Goal: Task Accomplishment & Management: Manage account settings

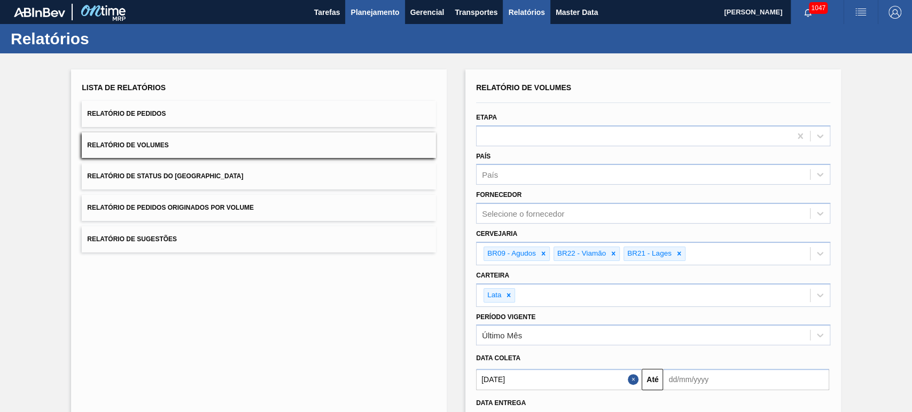
click at [384, 7] on span "Planejamento" at bounding box center [374, 12] width 49 height 13
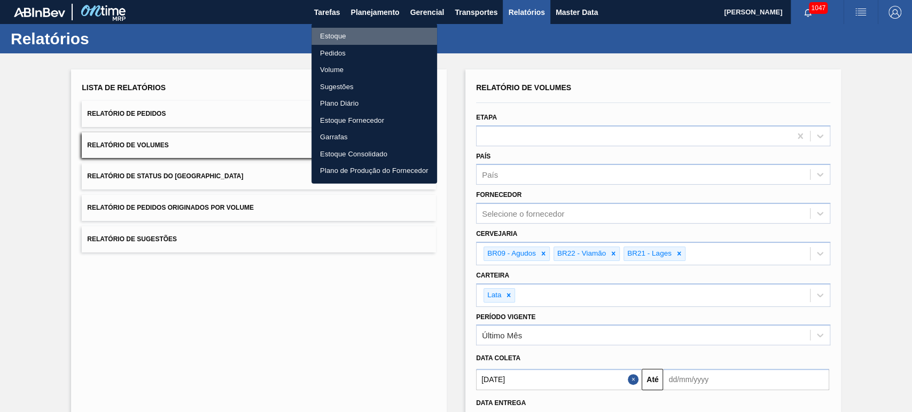
click at [343, 38] on li "Estoque" at bounding box center [374, 36] width 126 height 17
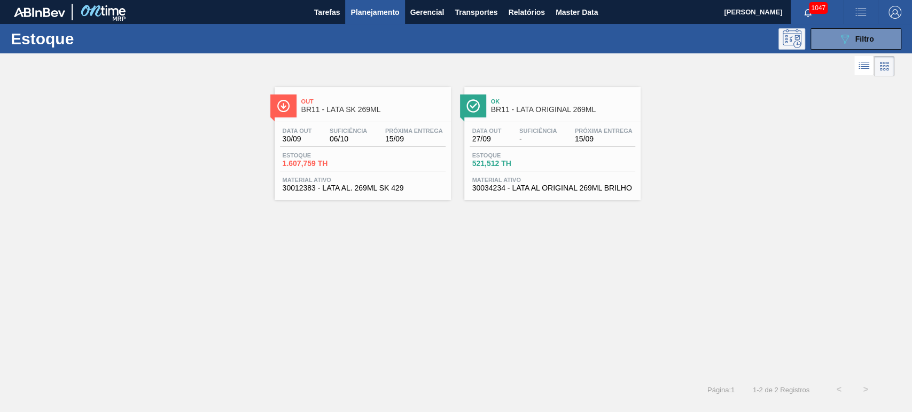
click at [798, 48] on button at bounding box center [791, 38] width 27 height 21
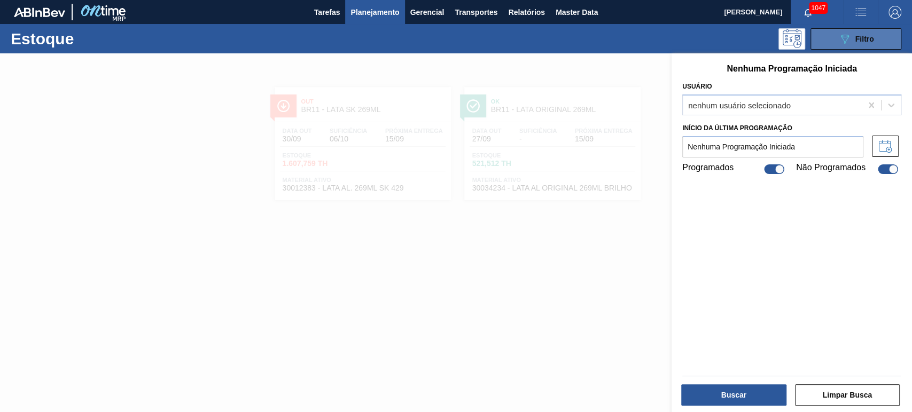
click at [817, 42] on button "089F7B8B-B2A5-4AFE-B5C0-19BA573D28AC Filtro" at bounding box center [855, 38] width 91 height 21
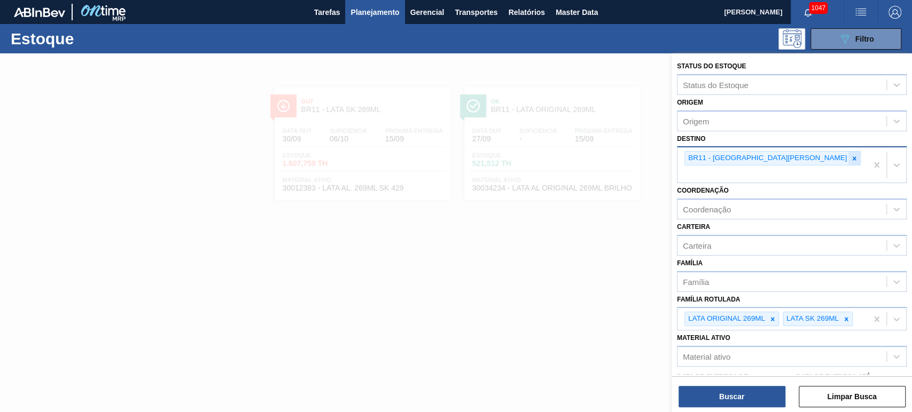
click at [850, 157] on icon at bounding box center [853, 158] width 7 height 7
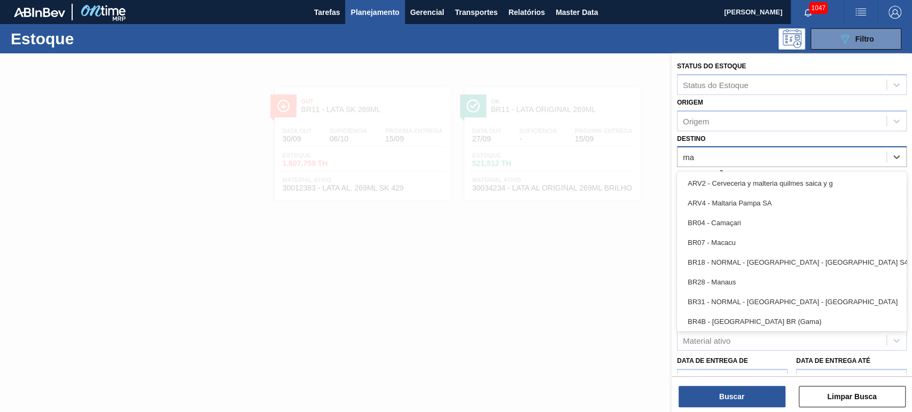
type input "man"
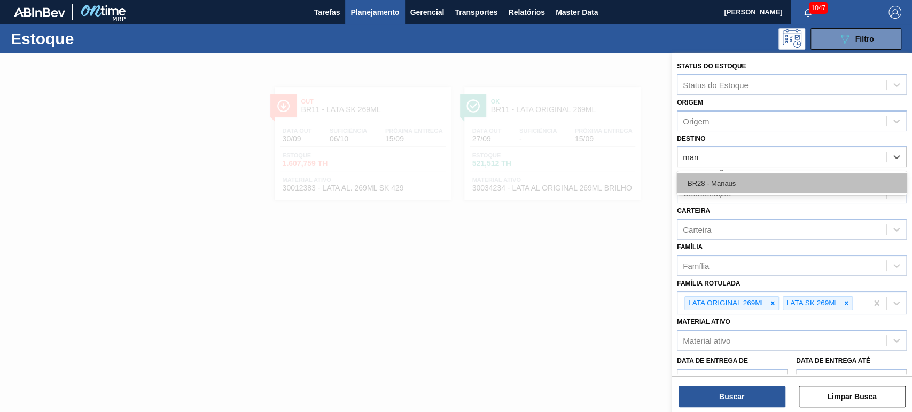
click at [760, 177] on div "BR28 - Manaus" at bounding box center [792, 184] width 230 height 20
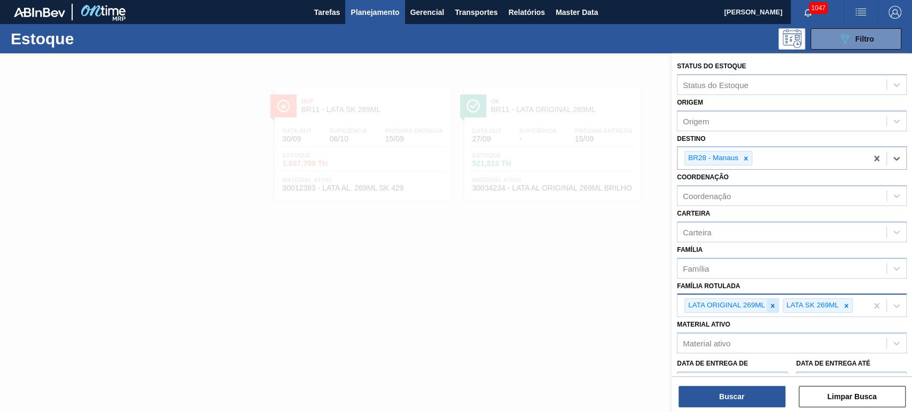
click at [772, 304] on icon at bounding box center [773, 306] width 4 height 4
click at [772, 304] on div "LATA SK 269ML" at bounding box center [772, 306] width 190 height 22
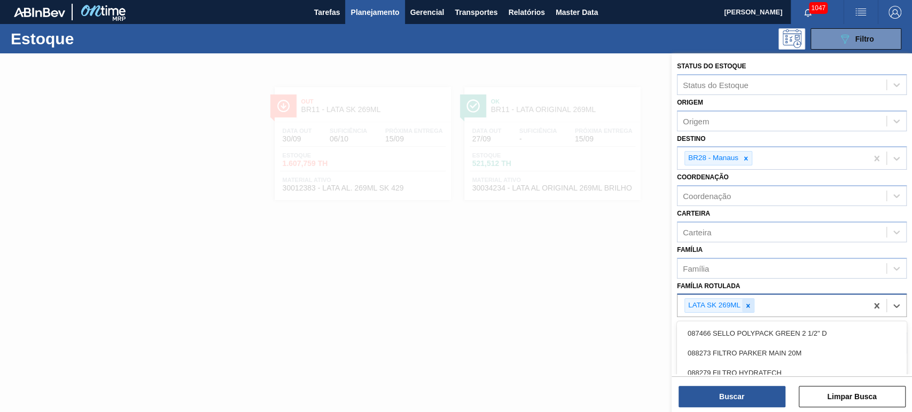
click at [748, 302] on icon at bounding box center [747, 305] width 7 height 7
click at [748, 302] on div "Família Rotulada" at bounding box center [781, 304] width 209 height 15
type Rotulada "lata origin"
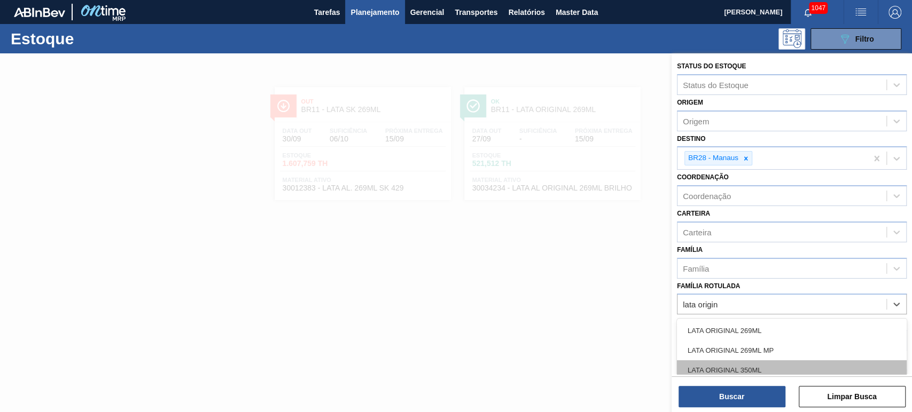
click at [760, 362] on div "LATA ORIGINAL 350ML" at bounding box center [792, 371] width 230 height 20
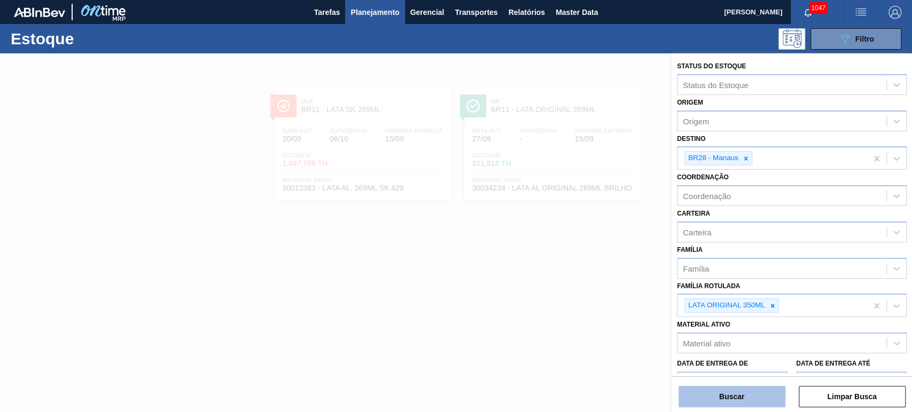
click at [743, 399] on button "Buscar" at bounding box center [731, 396] width 107 height 21
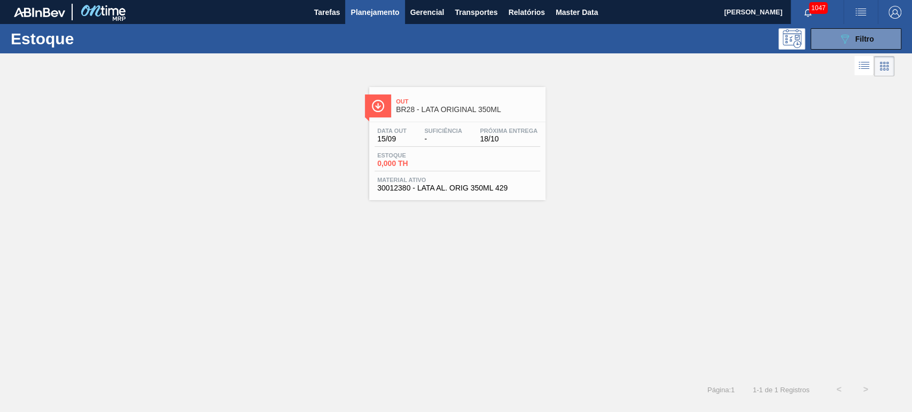
click at [457, 106] on span "BR28 - LATA ORIGINAL 350ML" at bounding box center [468, 110] width 144 height 8
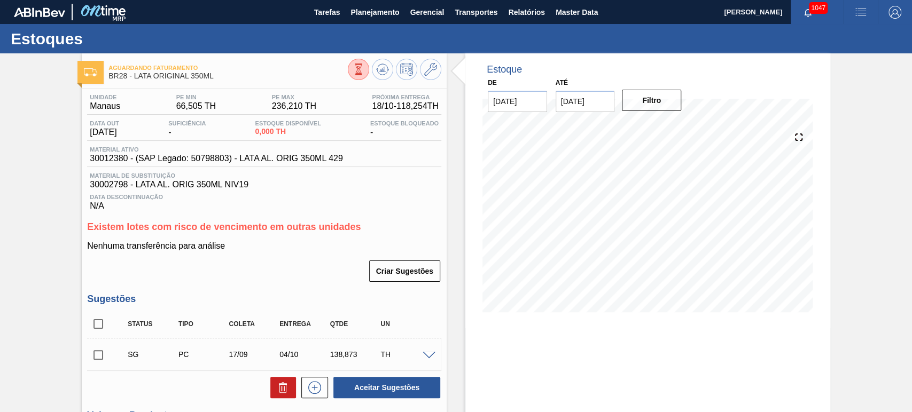
click at [851, 17] on span "button" at bounding box center [861, 12] width 26 height 13
click at [849, 40] on li "Pedido Contingência" at bounding box center [855, 37] width 98 height 19
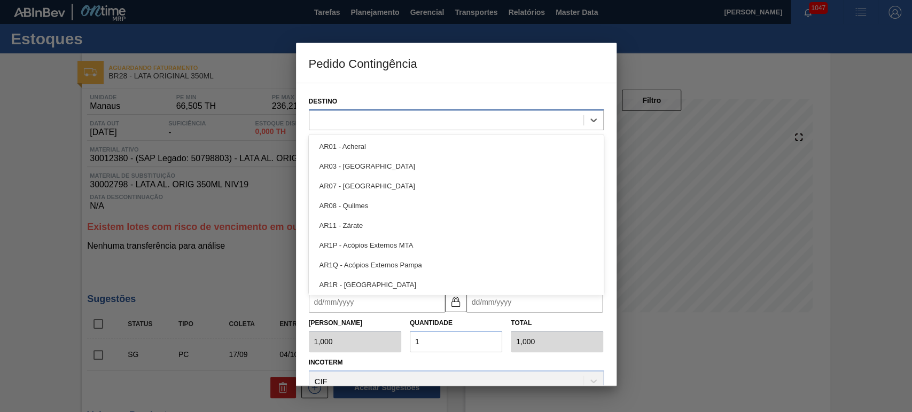
click at [413, 118] on div at bounding box center [446, 119] width 274 height 15
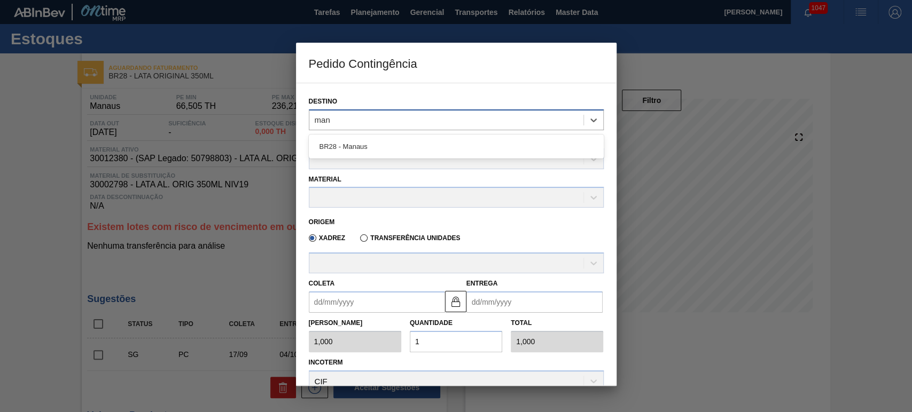
type input "mana"
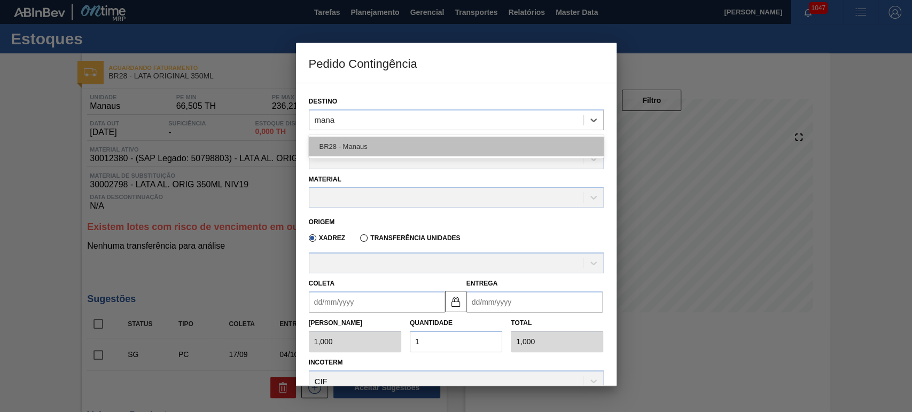
click at [372, 143] on div "BR28 - Manaus" at bounding box center [456, 147] width 295 height 20
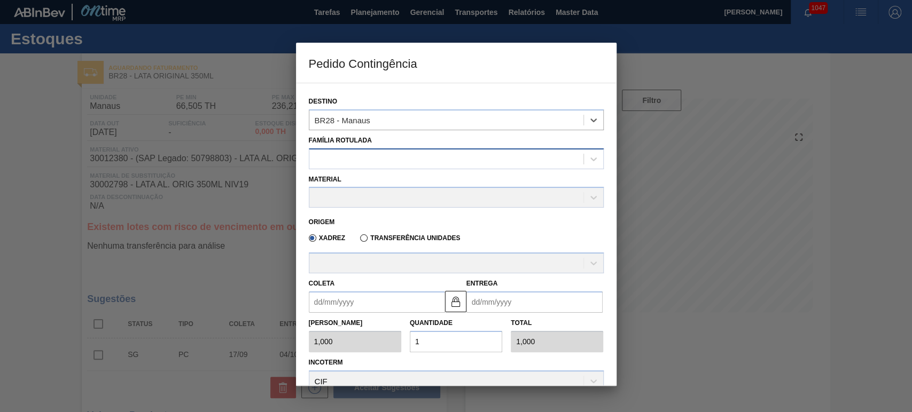
click at [358, 159] on div at bounding box center [446, 158] width 274 height 15
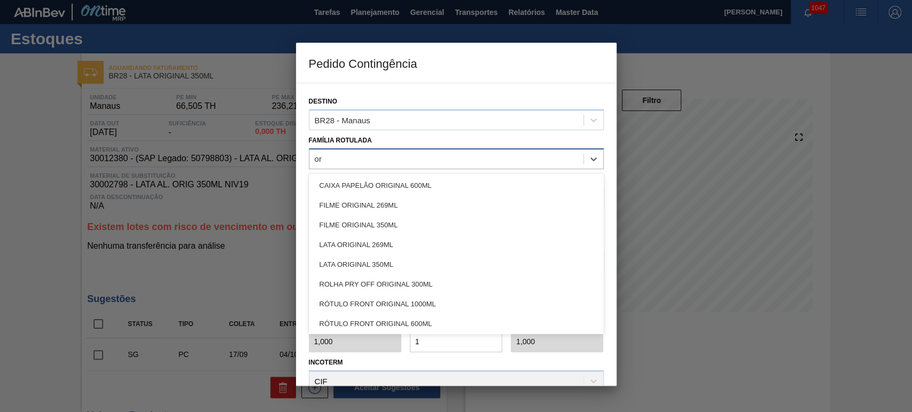
type Rotulada "o"
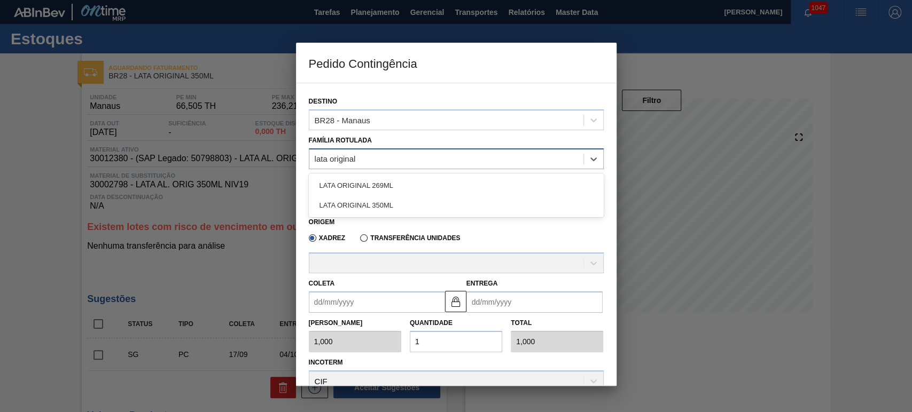
type Rotulada "lata original"
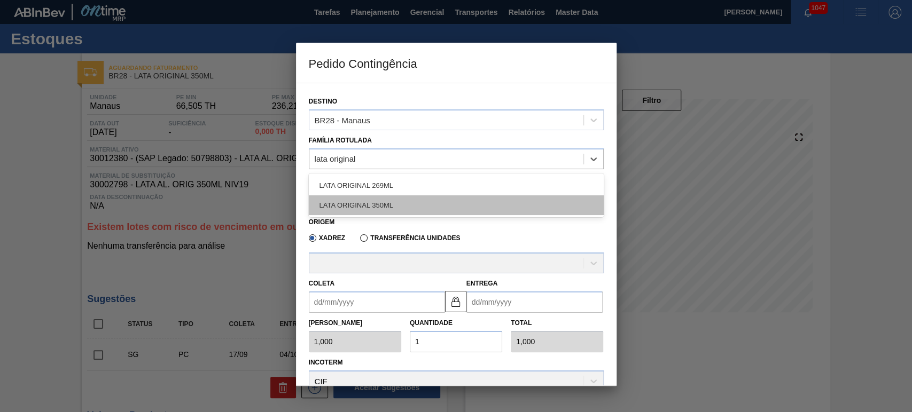
click at [385, 202] on div "LATA ORIGINAL 350ML" at bounding box center [456, 206] width 295 height 20
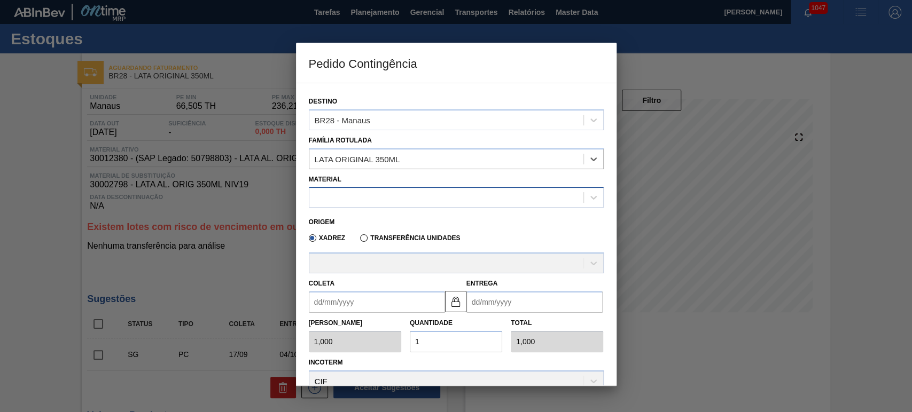
click at [364, 199] on div at bounding box center [446, 197] width 274 height 15
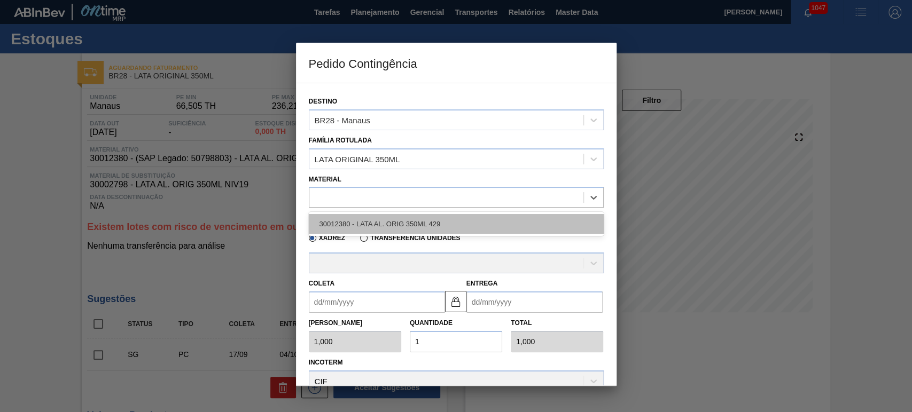
click at [374, 223] on div "30012380 - LATA AL. ORIG 350ML 429" at bounding box center [456, 224] width 295 height 20
type input "8,169"
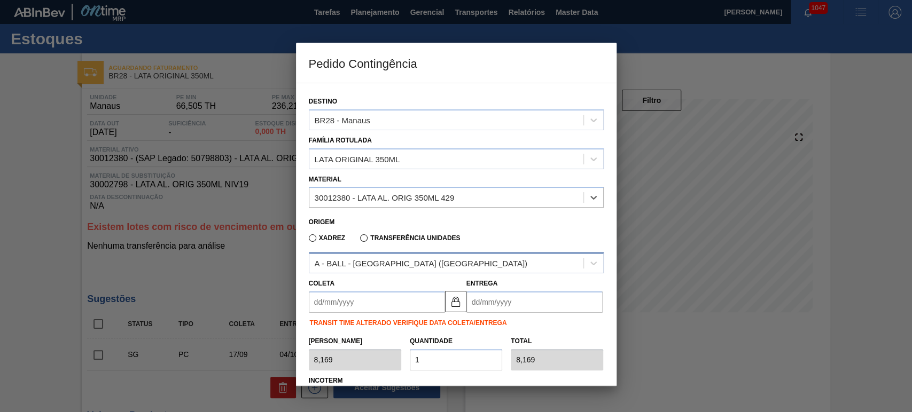
click at [359, 268] on div "A - BALL - [GEOGRAPHIC_DATA] ([GEOGRAPHIC_DATA])" at bounding box center [446, 263] width 274 height 15
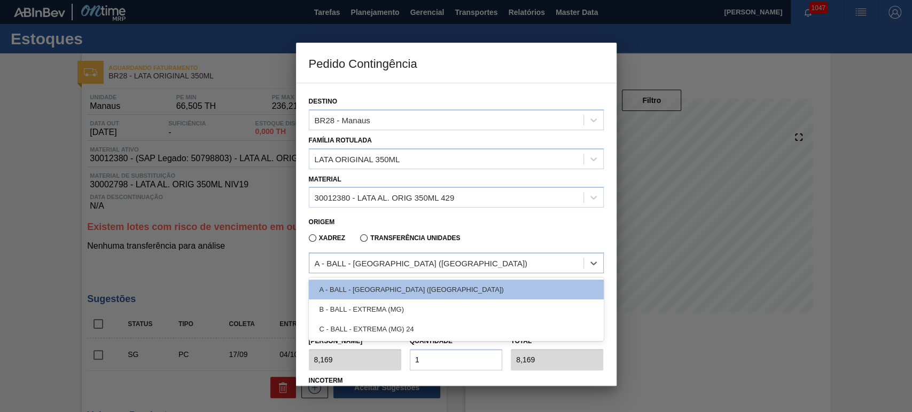
drag, startPoint x: 364, startPoint y: 280, endPoint x: 383, endPoint y: 300, distance: 26.8
click at [378, 298] on div "A - BALL - [GEOGRAPHIC_DATA] ([GEOGRAPHIC_DATA])" at bounding box center [456, 290] width 295 height 20
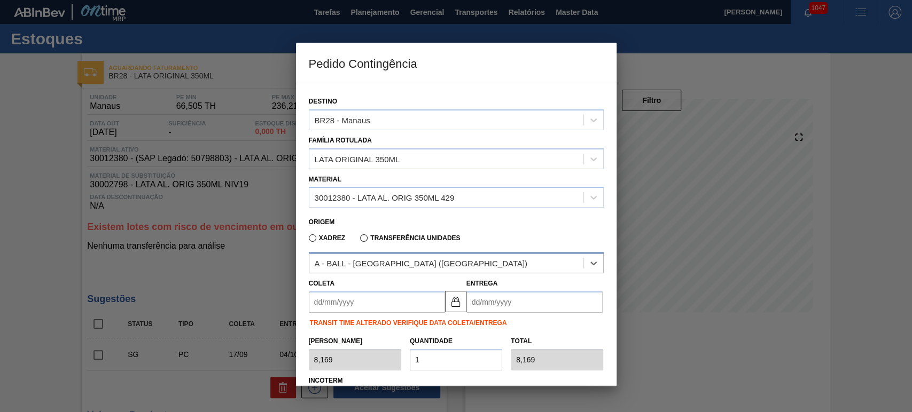
click at [372, 259] on div "A - BALL - [GEOGRAPHIC_DATA] ([GEOGRAPHIC_DATA])" at bounding box center [421, 263] width 213 height 9
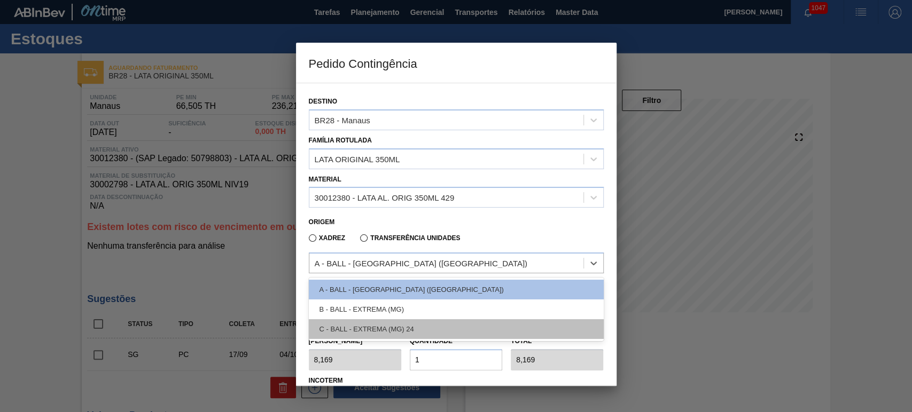
click at [380, 329] on div "C - BALL - EXTREMA (MG) 24" at bounding box center [456, 329] width 295 height 20
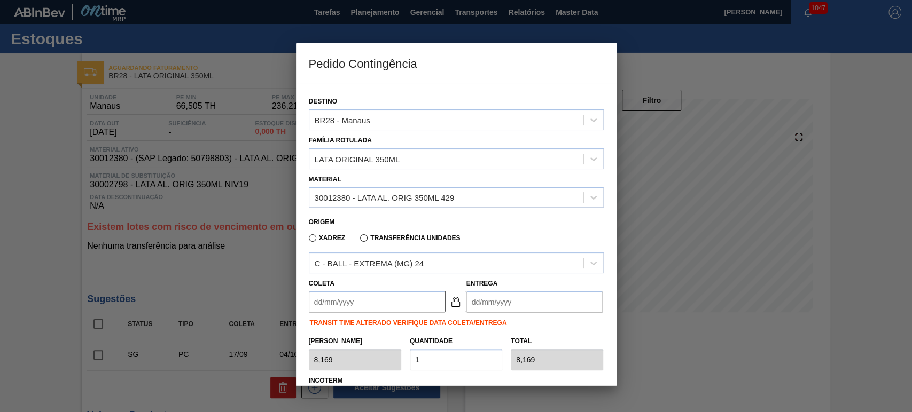
drag, startPoint x: 263, startPoint y: 208, endPoint x: 260, endPoint y: 201, distance: 7.4
click at [263, 203] on div at bounding box center [456, 206] width 912 height 412
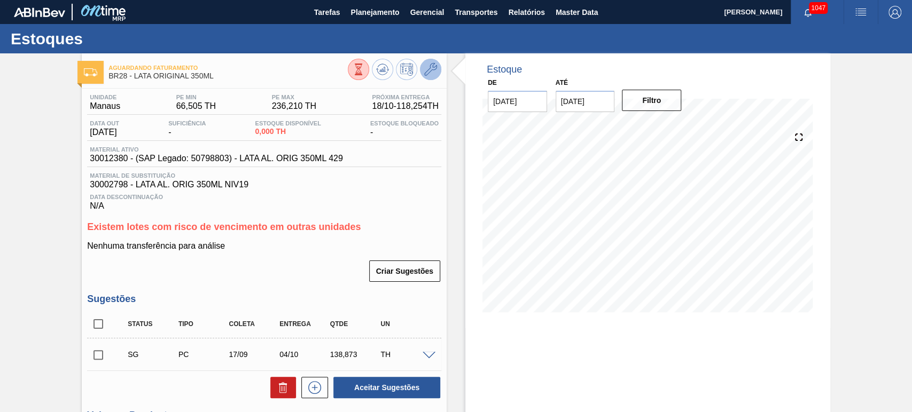
click at [433, 74] on icon at bounding box center [430, 69] width 13 height 13
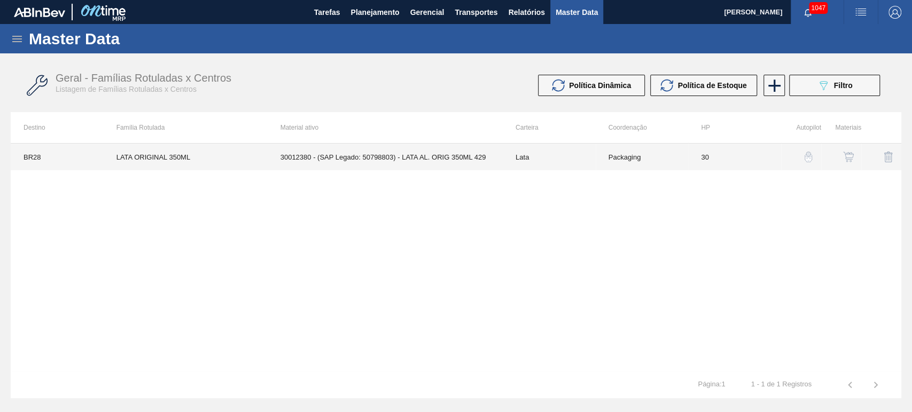
click at [443, 151] on td "30012380 - (SAP Legado: 50798803) - LATA AL. ORIG 350ML 429" at bounding box center [385, 157] width 235 height 27
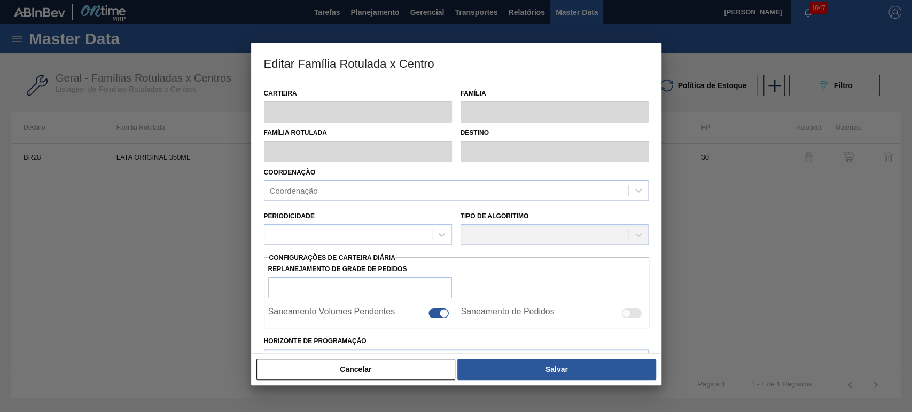
type input "Lata"
type input "LATA ORIGINAL 350ML"
type input "BR28 - Manaus"
type input "0"
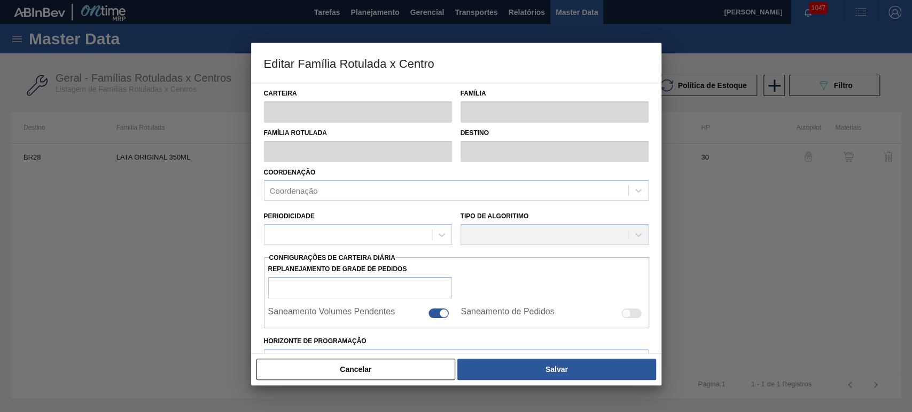
checkbox input "true"
type input "30"
type input "66,505"
type input "236,21"
type input "45"
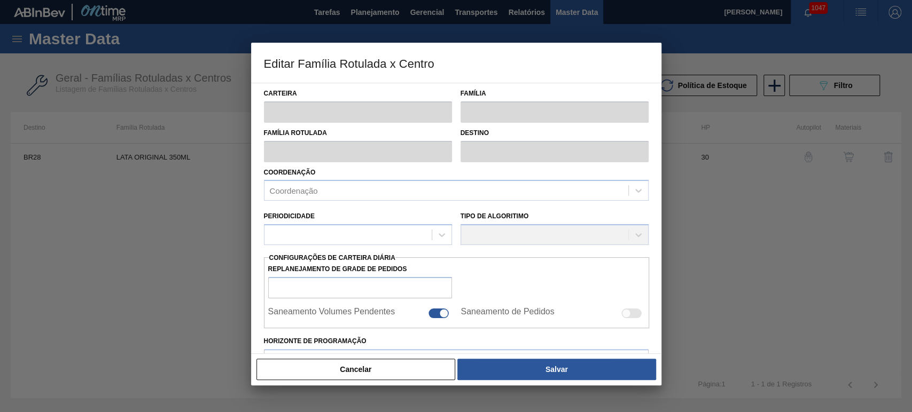
type input "142,872"
checkbox input "true"
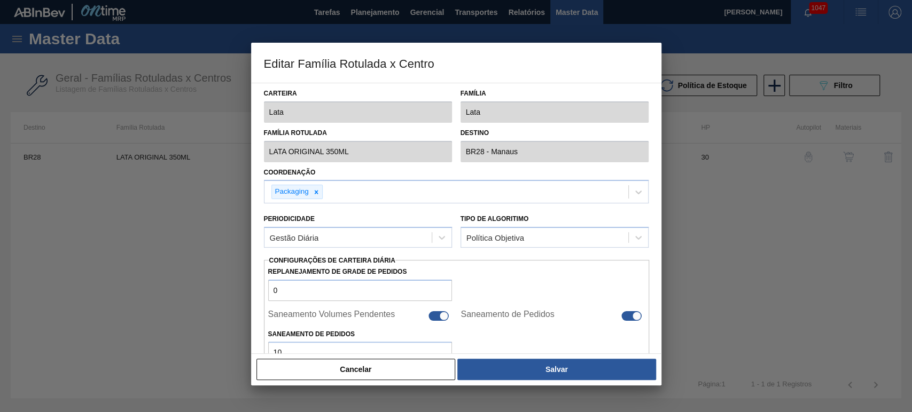
click at [372, 378] on button "Cancelar" at bounding box center [355, 369] width 199 height 21
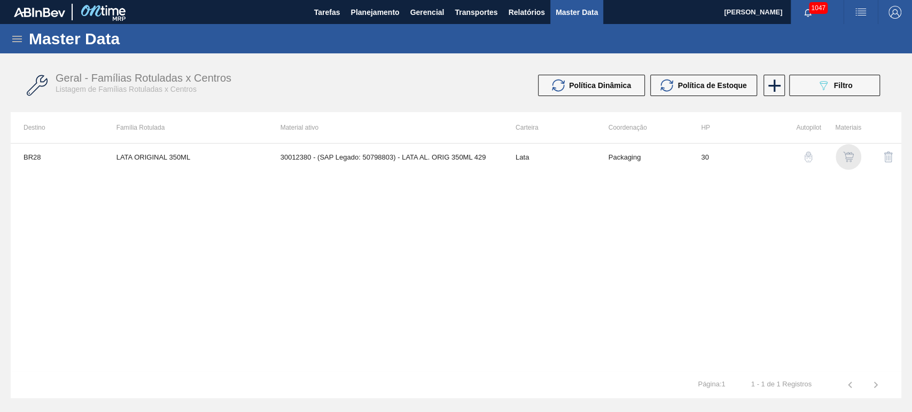
click at [846, 158] on img "button" at bounding box center [848, 157] width 11 height 11
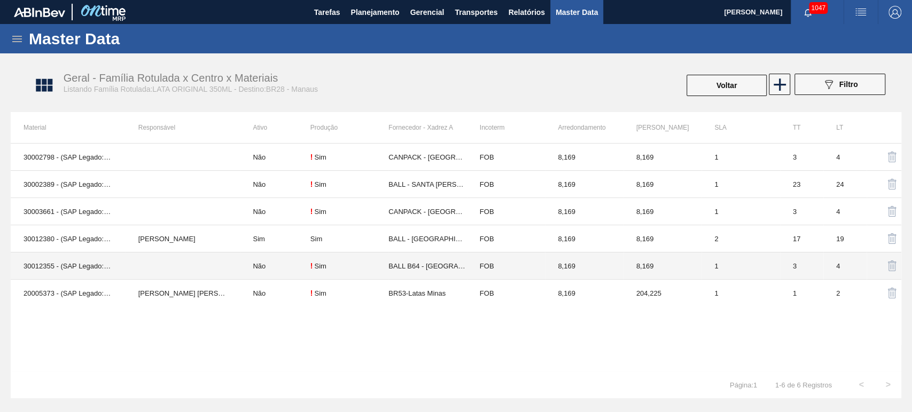
click at [188, 269] on td at bounding box center [183, 266] width 115 height 27
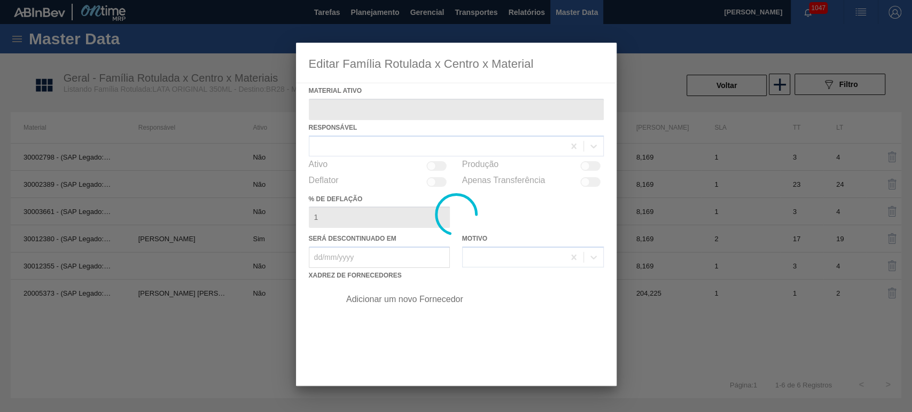
type ativo "30012355 - (SAP Legado: 50798757) - LATA AL. 350ML ORIG 429"
checkbox input "true"
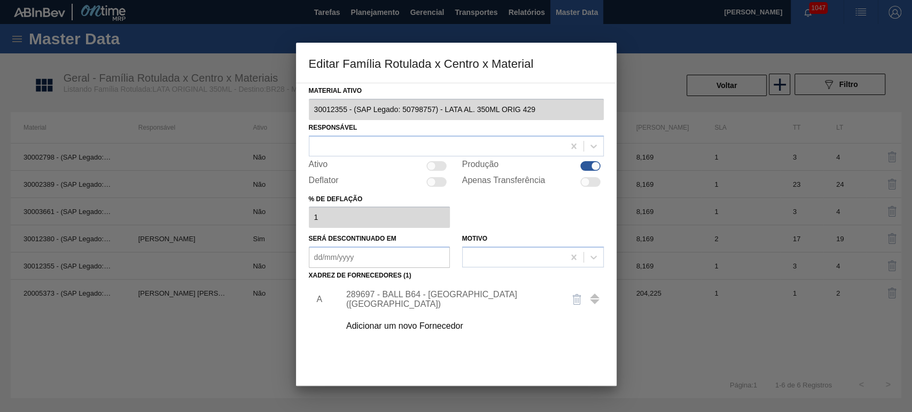
click at [188, 269] on div at bounding box center [456, 206] width 912 height 412
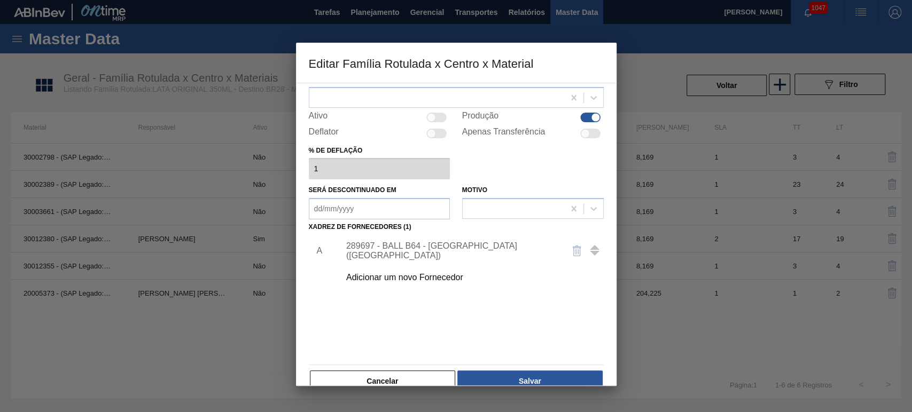
scroll to position [68, 0]
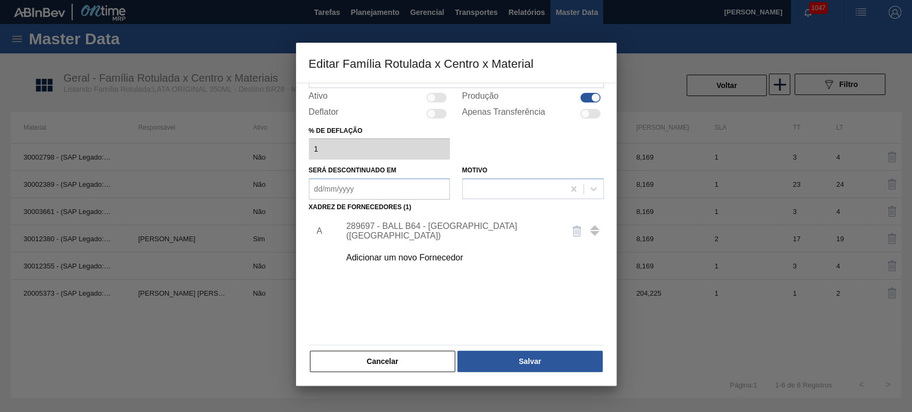
drag, startPoint x: 421, startPoint y: 361, endPoint x: 411, endPoint y: 354, distance: 12.5
click at [420, 359] on button "Cancelar" at bounding box center [383, 361] width 146 height 21
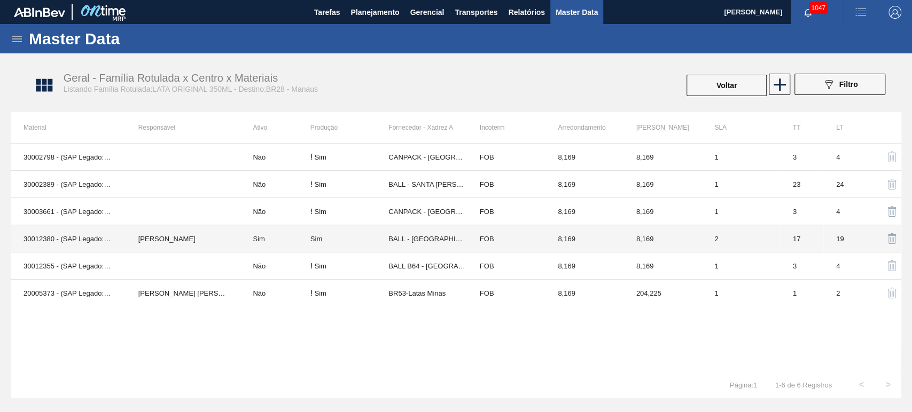
click at [157, 246] on td "[PERSON_NAME]" at bounding box center [183, 238] width 115 height 27
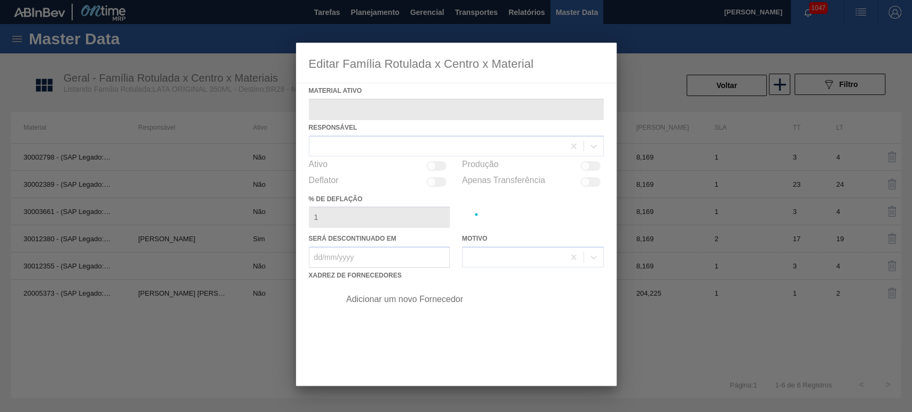
type ativo "30012380 - (SAP Legado: 50798803) - LATA AL. ORIG 350ML 429"
checkbox input "true"
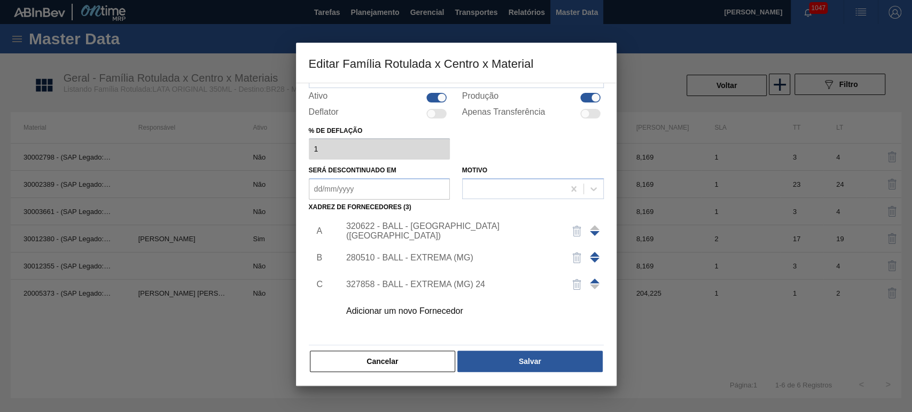
click at [427, 360] on button "Cancelar" at bounding box center [383, 361] width 146 height 21
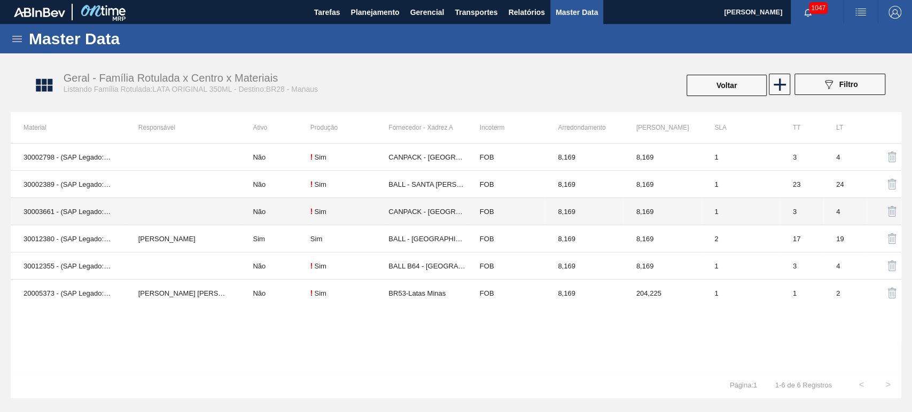
click at [116, 224] on td "30003661 - (SAP Legado: 50787157) - LATA AL. ORIG 350ML NIV22" at bounding box center [68, 211] width 115 height 27
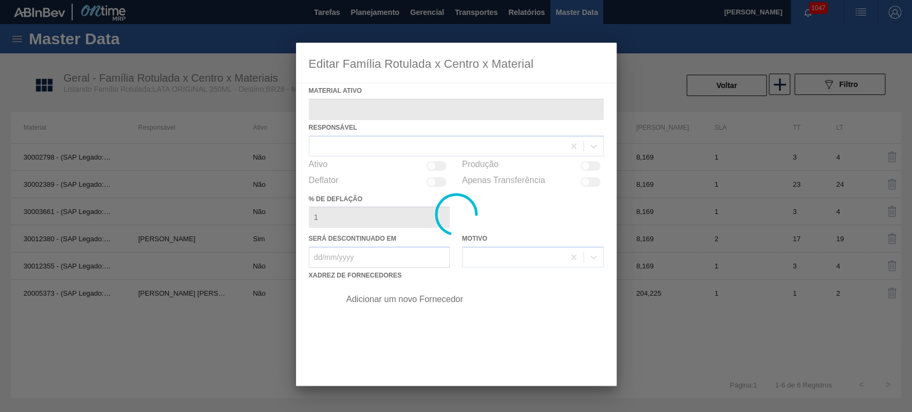
type ativo "30003661 - (SAP Legado: 50787157) - LATA AL. ORIG 350ML NIV22"
checkbox input "true"
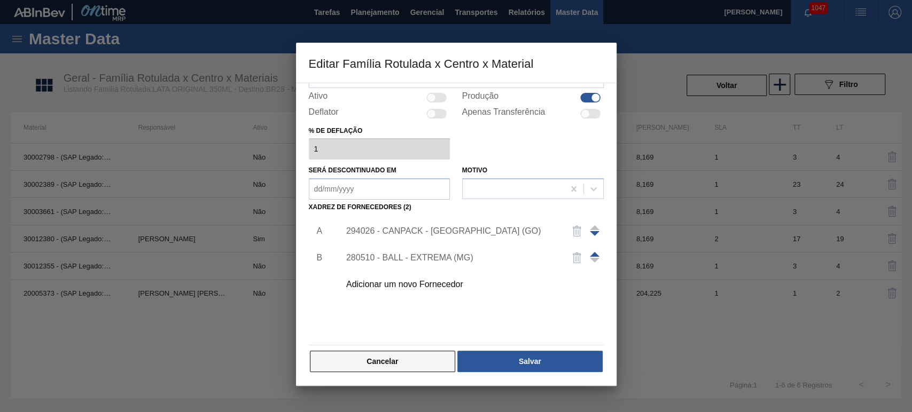
click at [425, 358] on button "Cancelar" at bounding box center [383, 361] width 146 height 21
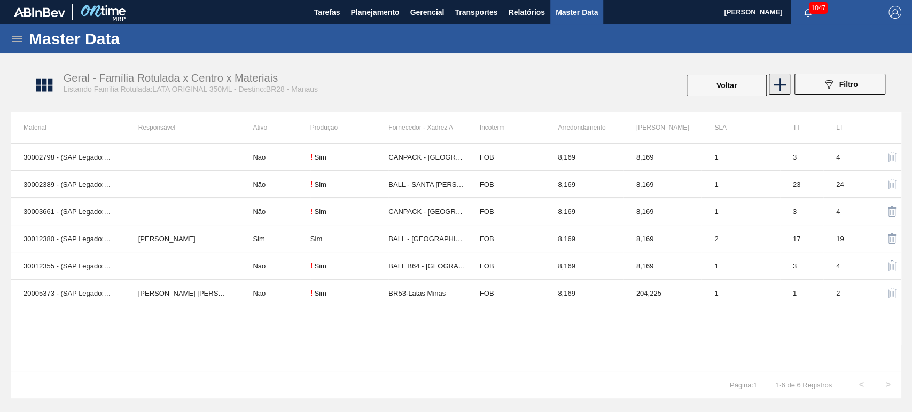
click at [778, 87] on icon at bounding box center [779, 84] width 21 height 21
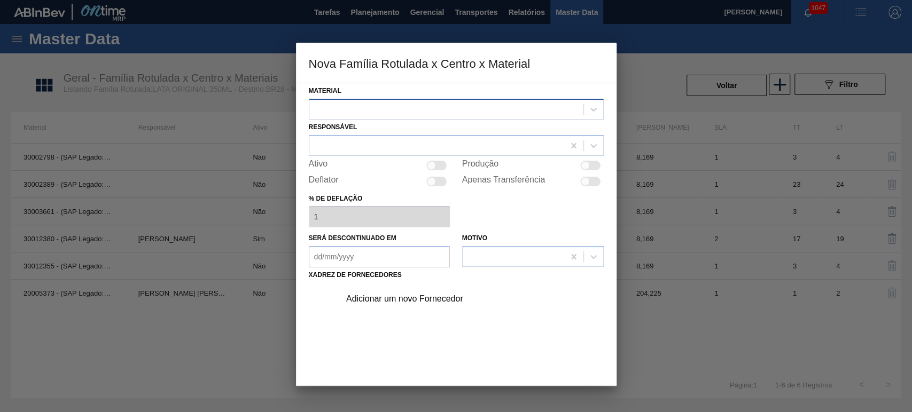
click at [411, 114] on div at bounding box center [446, 108] width 274 height 15
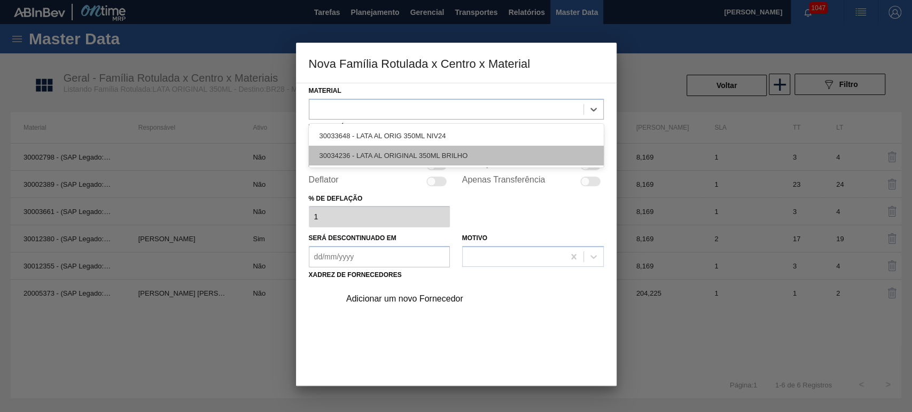
click at [440, 157] on div "30034236 - LATA AL ORIGINAL 350ML BRILHO" at bounding box center [456, 156] width 295 height 20
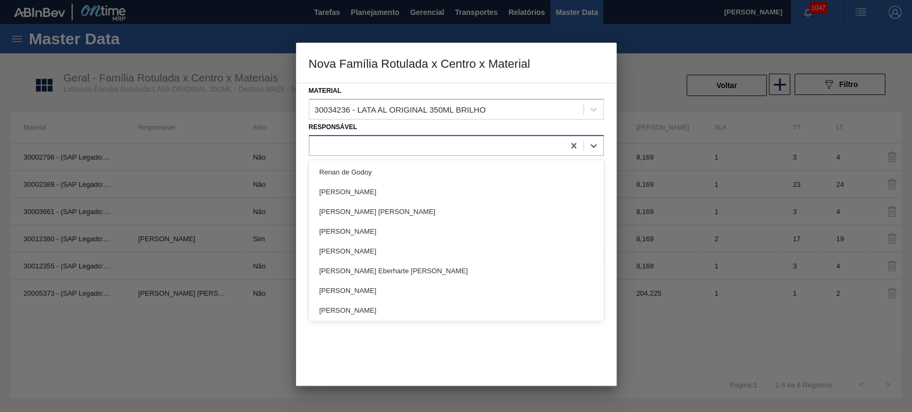
click at [379, 142] on div at bounding box center [436, 145] width 255 height 15
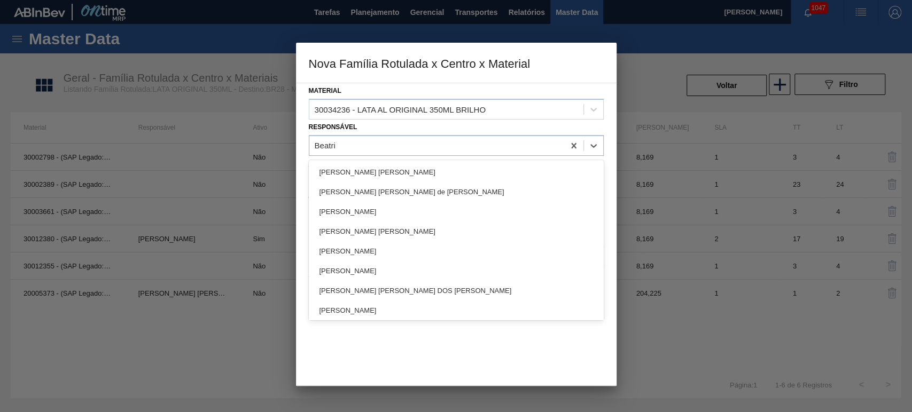
type input "[PERSON_NAME]"
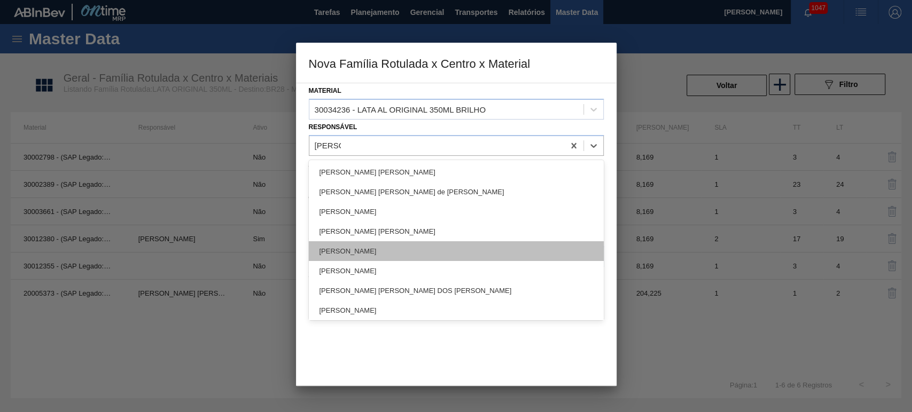
click at [391, 245] on div "[PERSON_NAME]" at bounding box center [456, 251] width 295 height 20
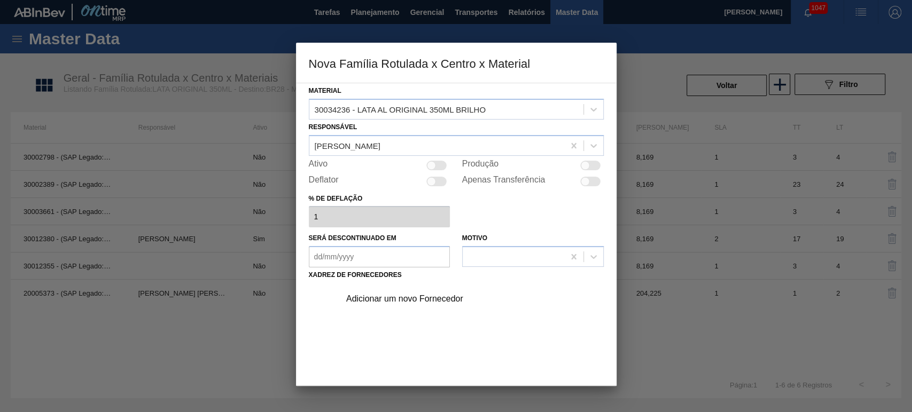
click at [588, 163] on div at bounding box center [590, 166] width 20 height 10
checkbox input "true"
click at [407, 298] on div "Adicionar um novo Fornecedor" at bounding box center [450, 299] width 209 height 10
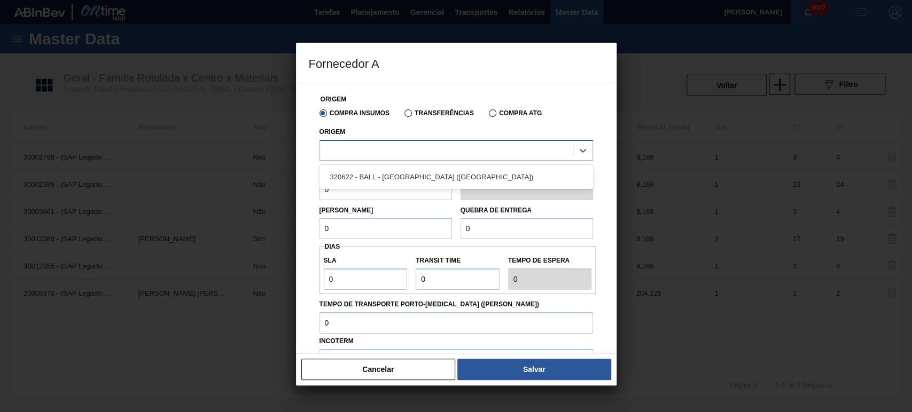
click at [389, 150] on div at bounding box center [446, 150] width 253 height 15
click at [390, 153] on div at bounding box center [446, 150] width 253 height 15
click at [384, 374] on button "Cancelar" at bounding box center [378, 369] width 154 height 21
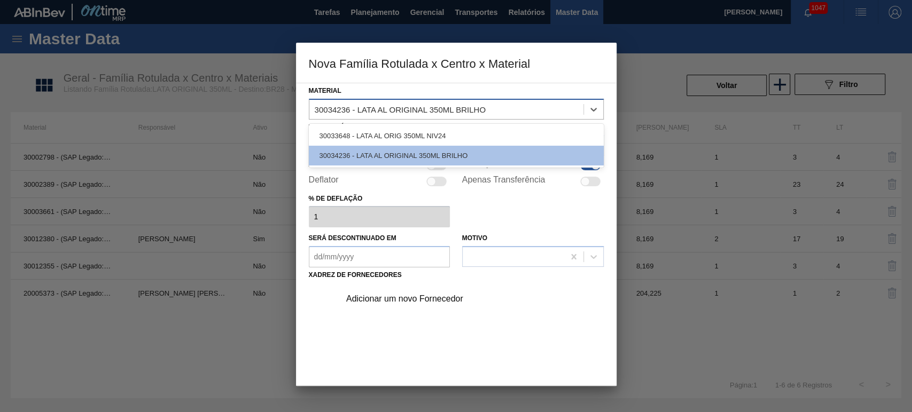
drag, startPoint x: 349, startPoint y: 106, endPoint x: 309, endPoint y: 107, distance: 40.6
click at [309, 107] on div "30034236 - LATA AL ORIGINAL 350ML BRILHO" at bounding box center [446, 108] width 274 height 15
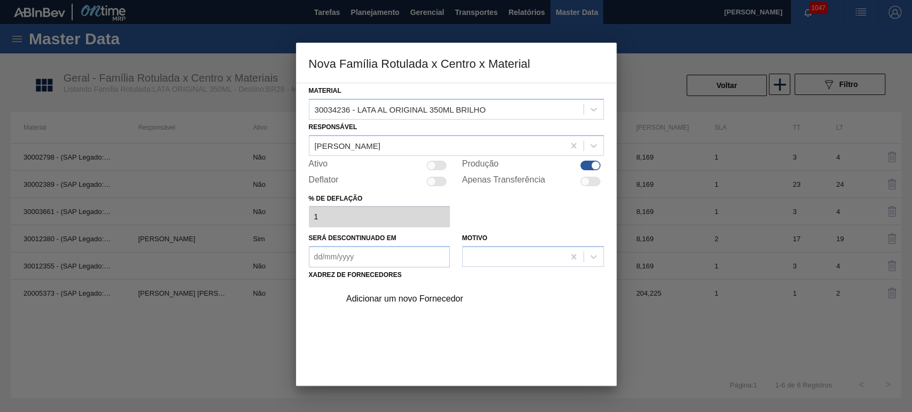
click at [543, 76] on h3 "Nova Família Rotulada x Centro x Material" at bounding box center [456, 63] width 321 height 41
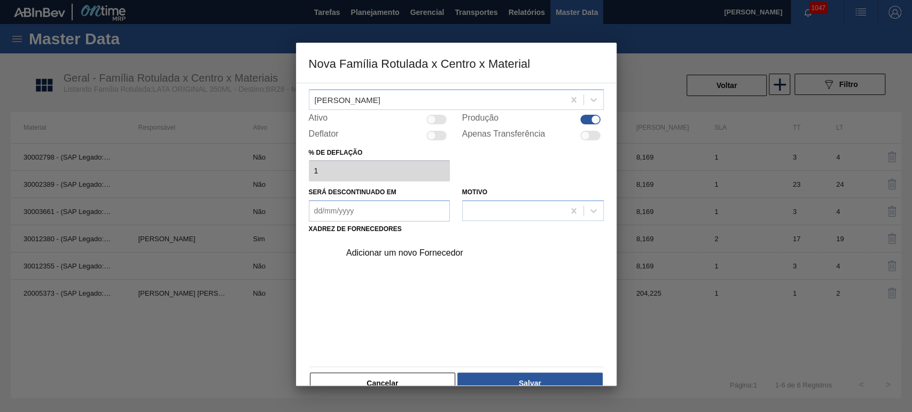
scroll to position [68, 0]
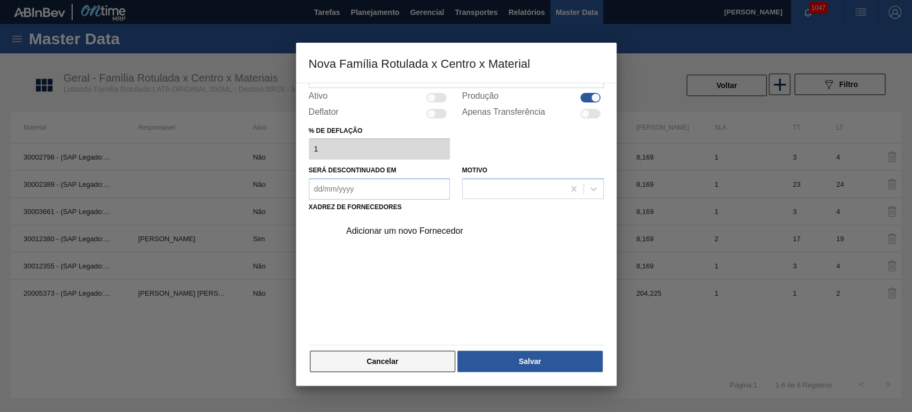
click at [387, 369] on button "Cancelar" at bounding box center [383, 361] width 146 height 21
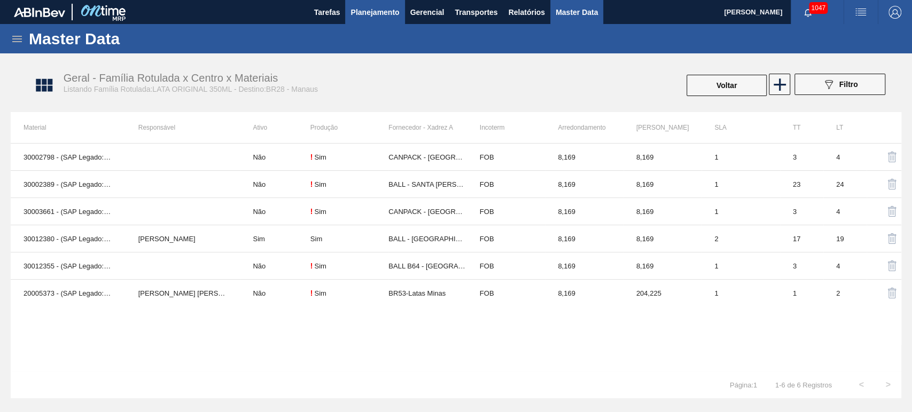
click at [364, 16] on span "Planejamento" at bounding box center [374, 12] width 49 height 13
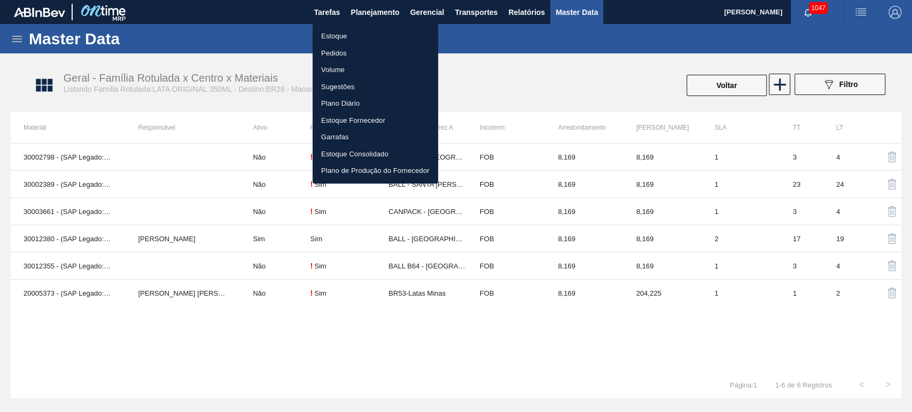
click at [333, 33] on li "Estoque" at bounding box center [376, 36] width 126 height 17
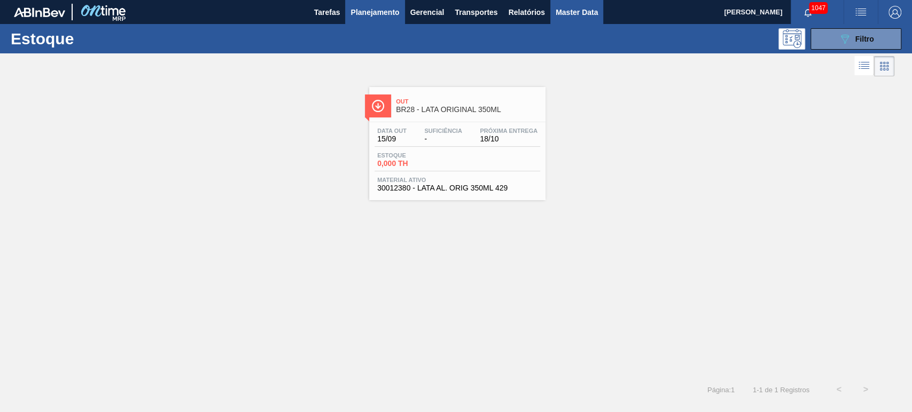
click at [581, 8] on span "Master Data" at bounding box center [577, 12] width 42 height 13
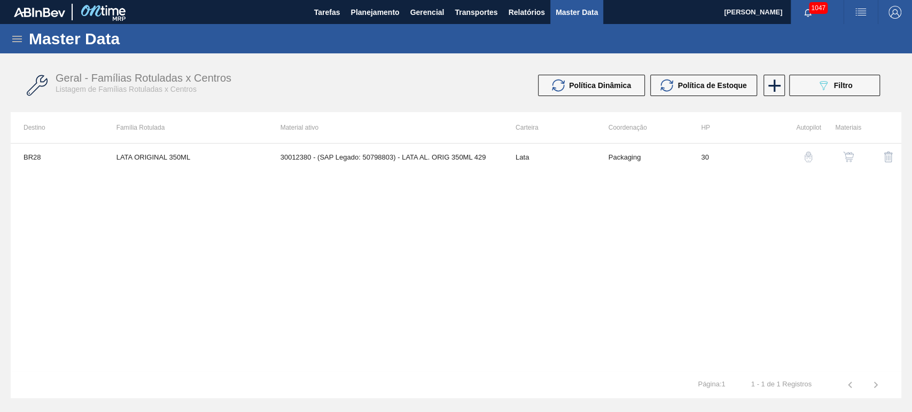
click at [19, 40] on div "Master Data" at bounding box center [456, 38] width 912 height 29
drag, startPoint x: 15, startPoint y: 37, endPoint x: 21, endPoint y: 61, distance: 24.4
click at [15, 37] on icon at bounding box center [17, 39] width 13 height 13
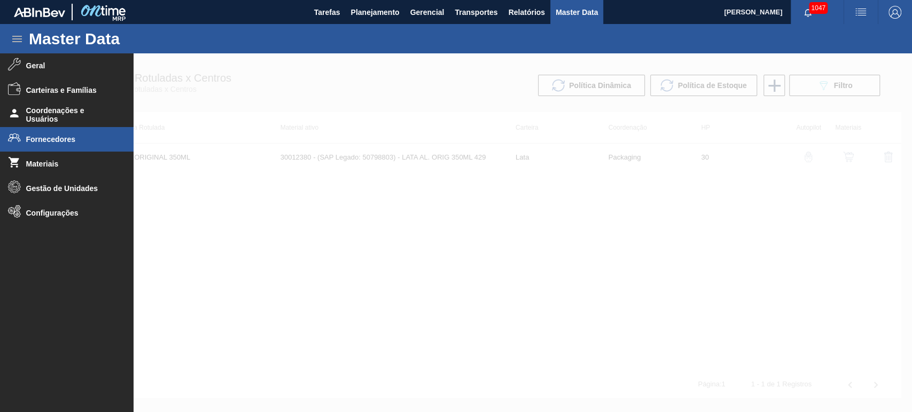
click at [42, 140] on span "Fornecedores" at bounding box center [70, 139] width 88 height 9
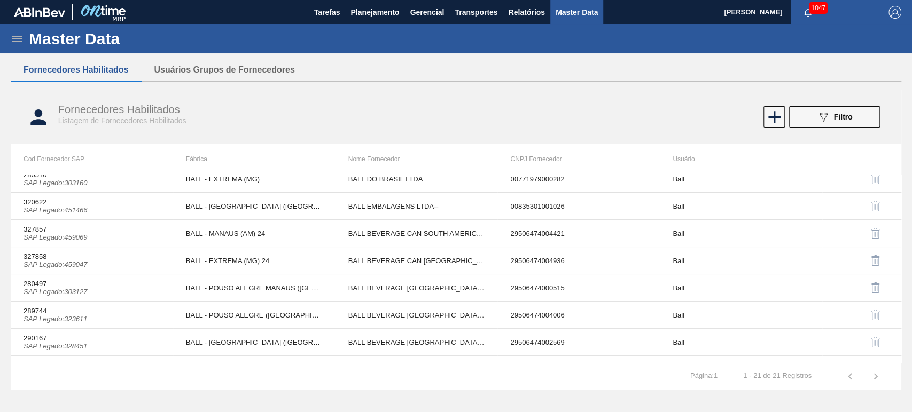
scroll to position [65, 0]
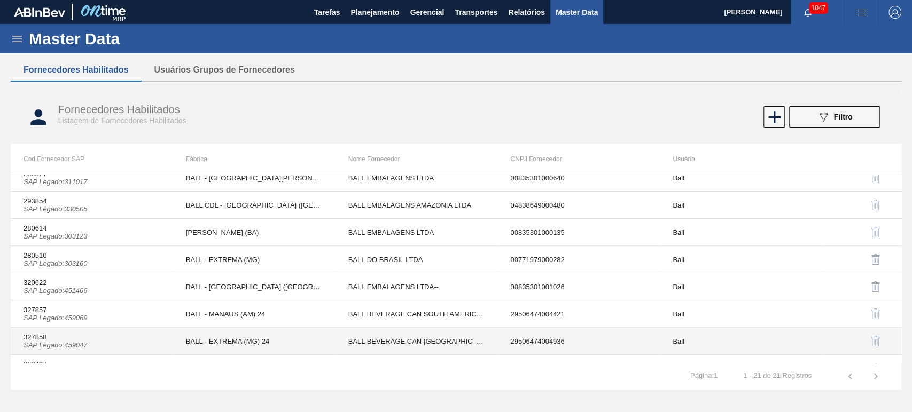
click at [71, 338] on td "327858 SAP Legado : 459047" at bounding box center [92, 341] width 162 height 27
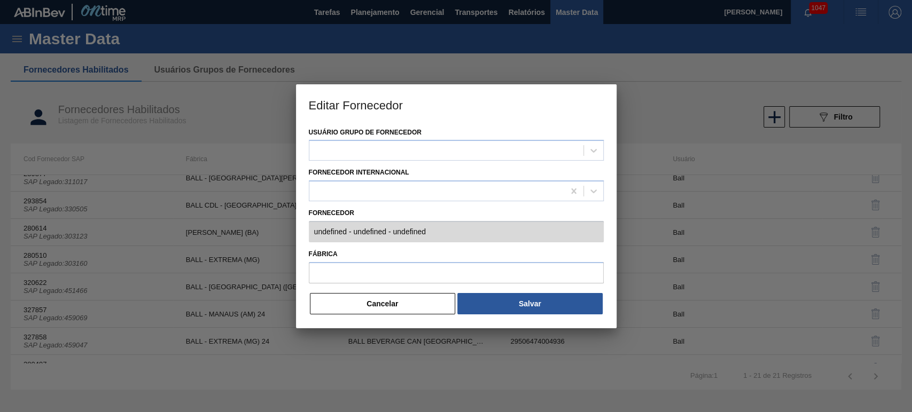
type input "327858 (SAP Legado: 459047) - BALL BEVERAGE [GEOGRAPHIC_DATA] - 29506474004936"
type input "BALL - EXTREMA (MG) 24"
